Goal: Transaction & Acquisition: Purchase product/service

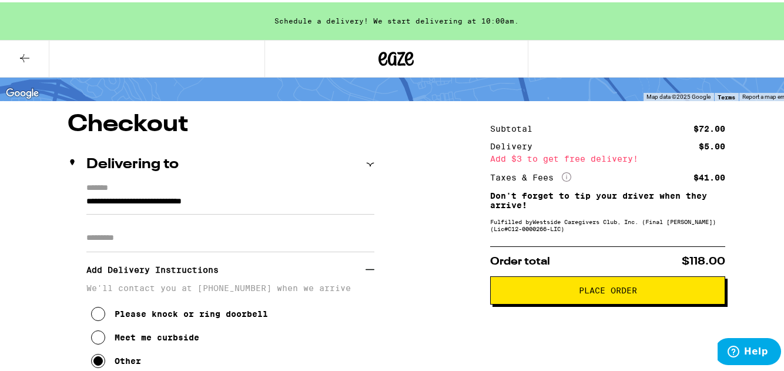
scroll to position [70, 0]
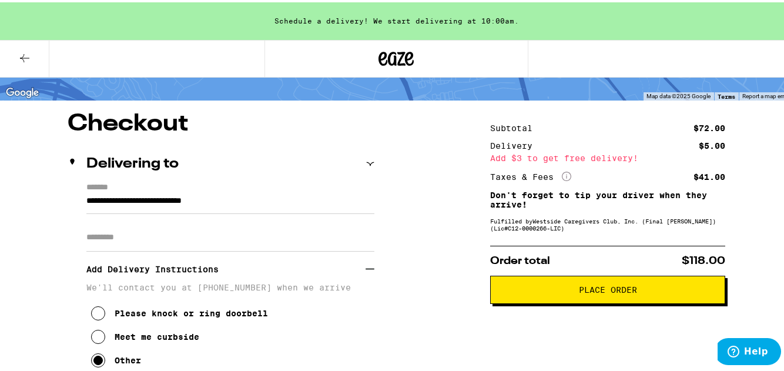
click at [621, 291] on span "Place Order" at bounding box center [608, 287] width 58 height 8
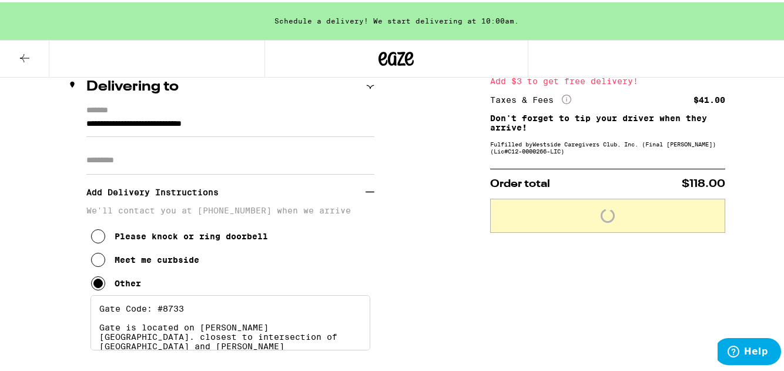
scroll to position [210, 0]
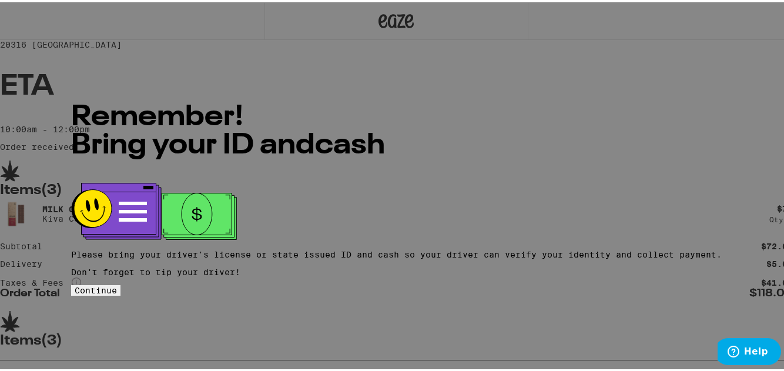
click at [120, 283] on button "Continue" at bounding box center [95, 288] width 49 height 11
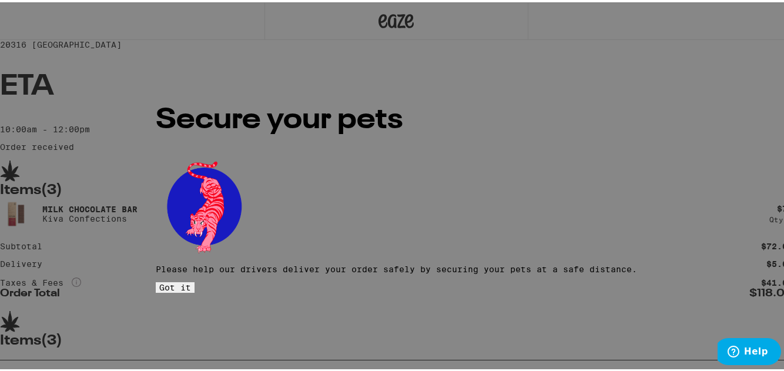
click at [195, 280] on button "Got it" at bounding box center [175, 285] width 39 height 11
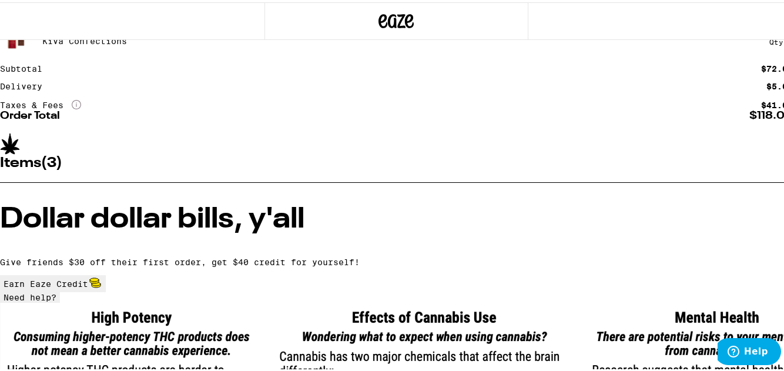
scroll to position [179, 0]
